Goal: Navigation & Orientation: Find specific page/section

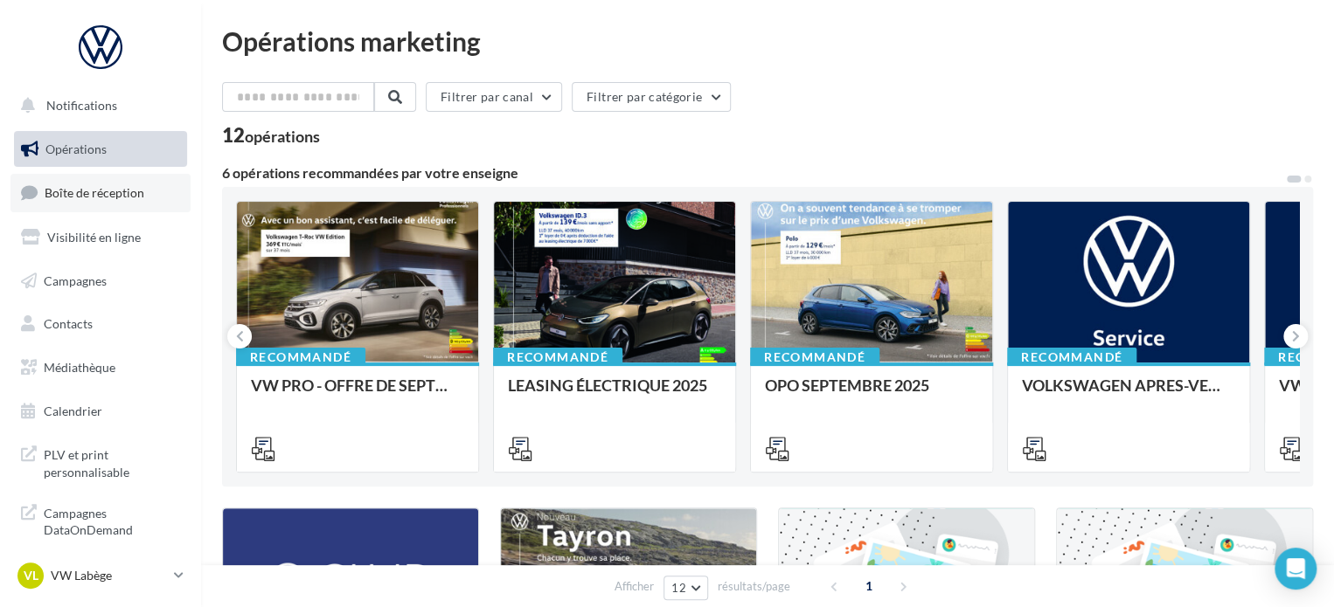
click at [102, 195] on span "Boîte de réception" at bounding box center [95, 192] width 100 height 15
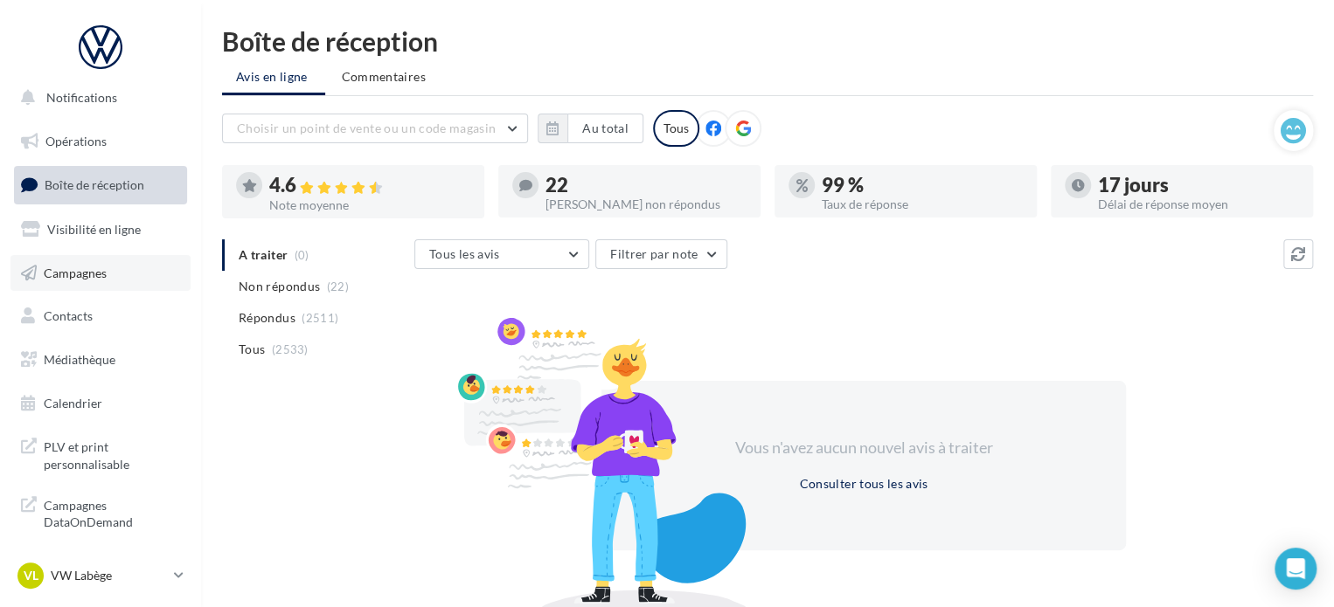
scroll to position [15, 0]
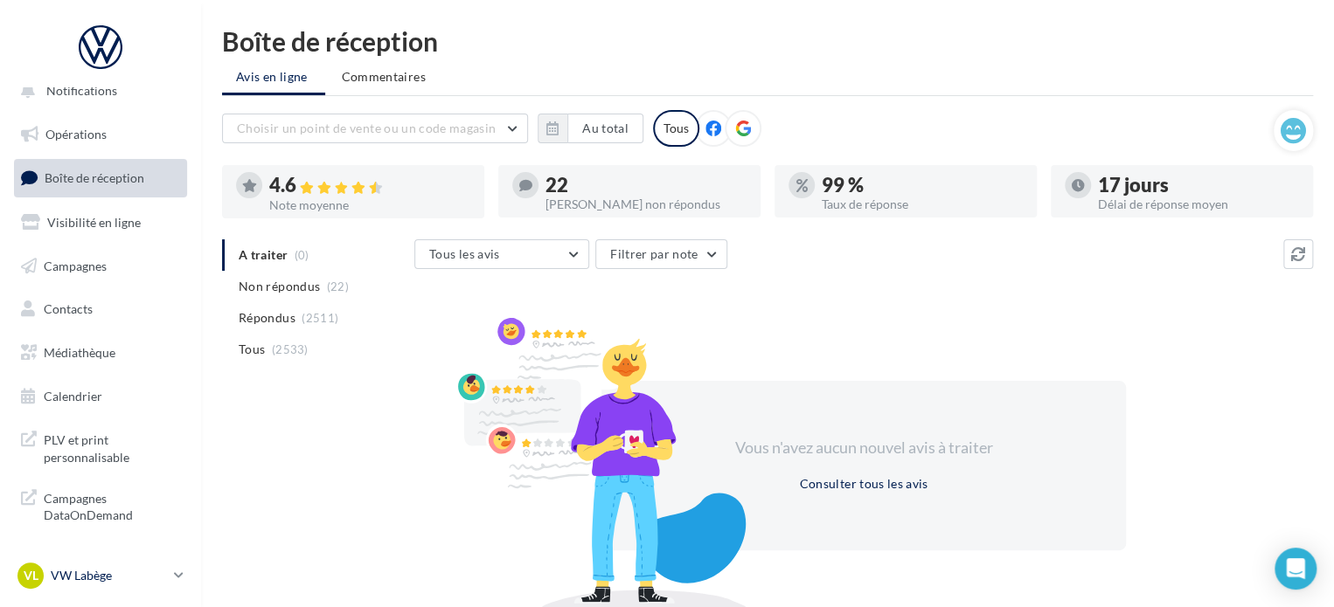
click at [112, 570] on p "VW Labège" at bounding box center [109, 575] width 116 height 17
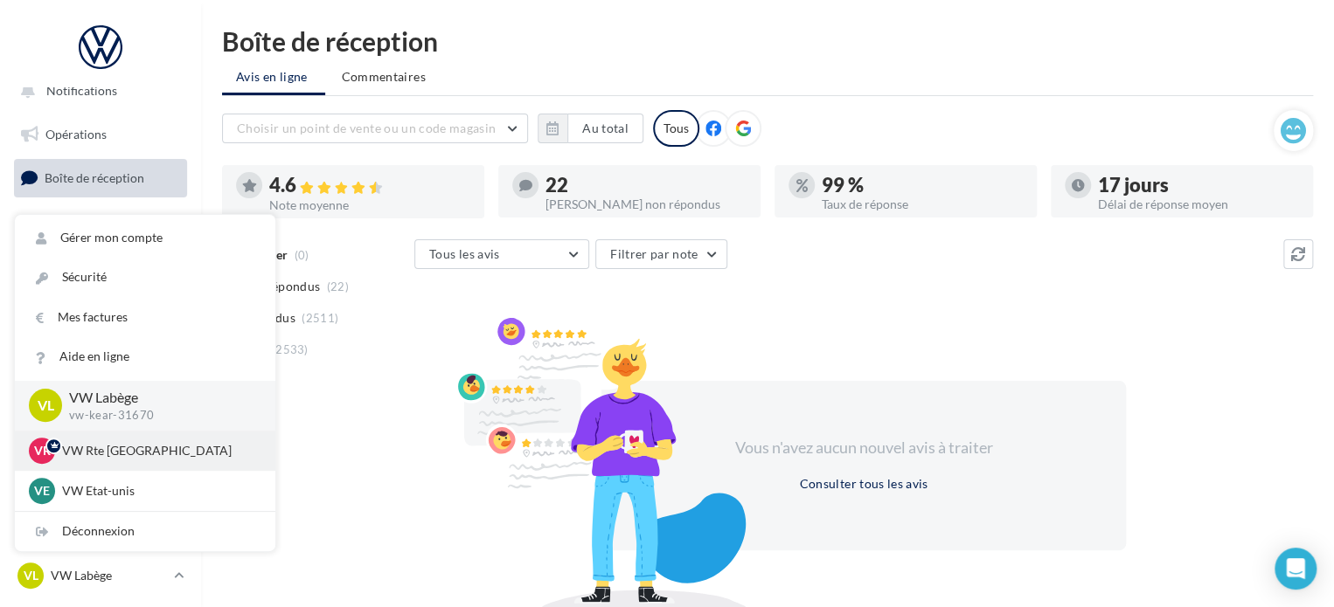
click at [122, 463] on div "VR VW Rte Espagne vw-kear-31100" at bounding box center [145, 451] width 232 height 26
